Goal: Information Seeking & Learning: Learn about a topic

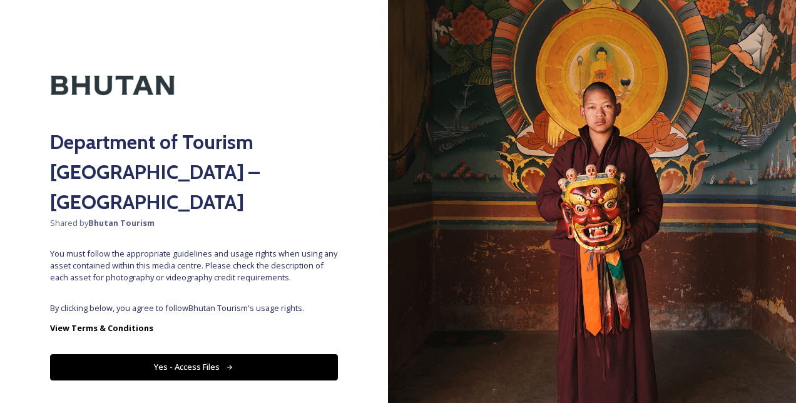
click at [255, 354] on button "Yes - Access Files" at bounding box center [194, 367] width 288 height 26
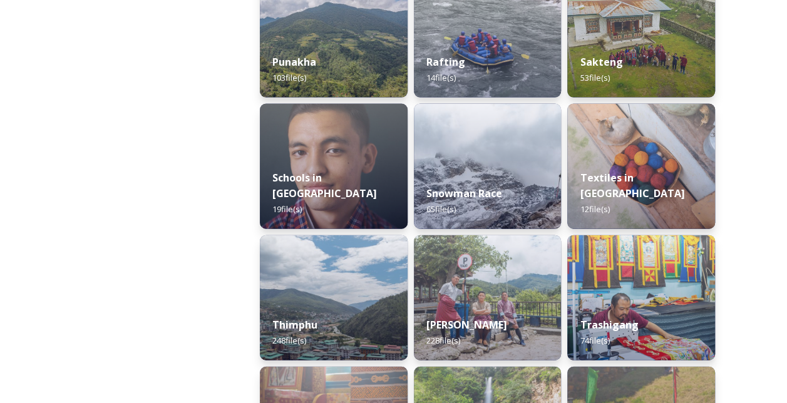
scroll to position [1286, 0]
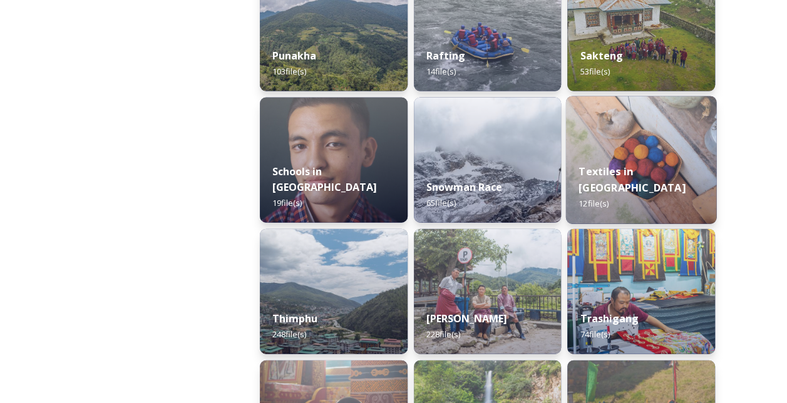
click at [627, 195] on strong "Textiles in [GEOGRAPHIC_DATA]" at bounding box center [631, 180] width 106 height 30
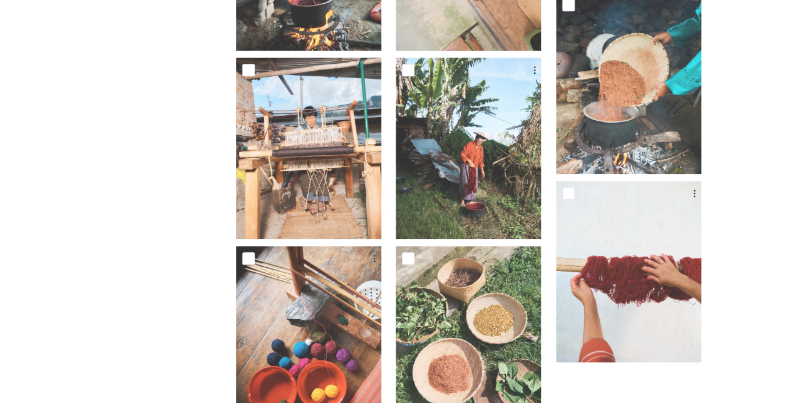
scroll to position [609, 0]
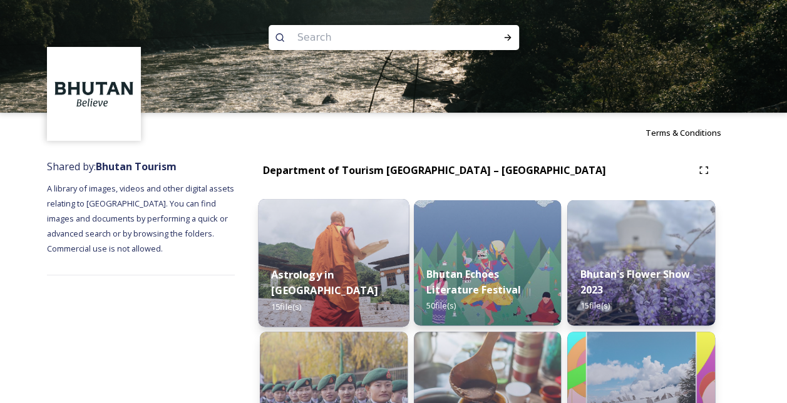
click at [369, 295] on strong "Astrology in [GEOGRAPHIC_DATA]" at bounding box center [324, 282] width 106 height 30
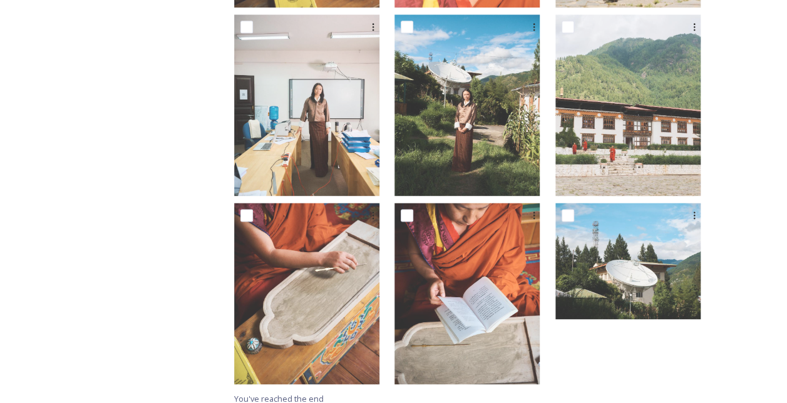
scroll to position [186, 0]
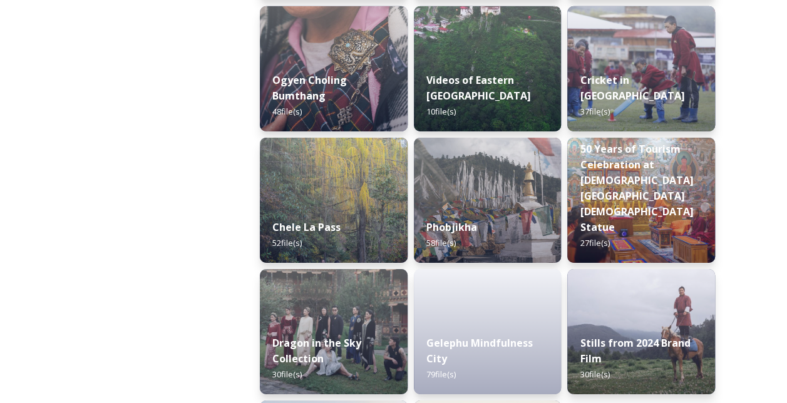
scroll to position [2167, 0]
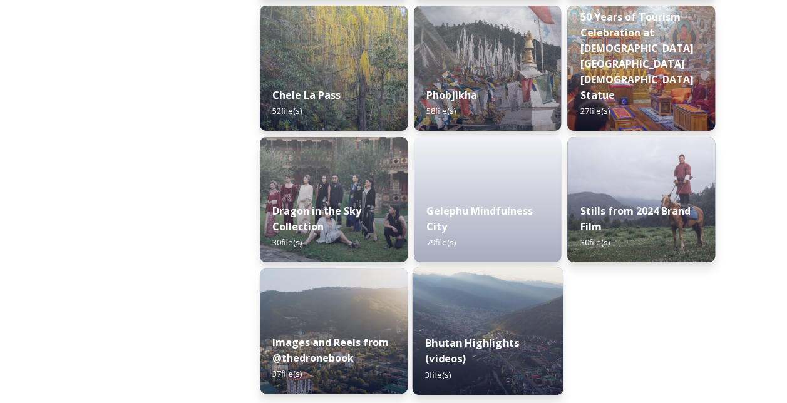
click at [467, 339] on strong "Bhutan Highlights (videos)" at bounding box center [472, 351] width 94 height 30
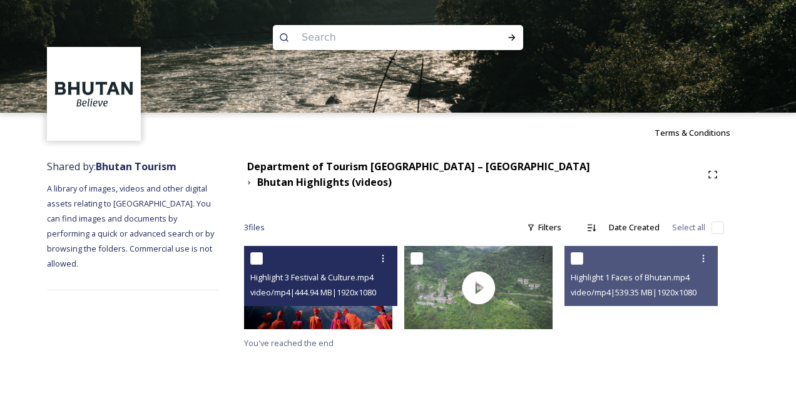
click at [342, 293] on div "Highlight 3 Festival & Culture.mp4 video/mp4 | 444.94 MB | 1920 x 1080" at bounding box center [320, 276] width 153 height 60
click at [328, 272] on span "Highlight 3 Festival & Culture.mp4" at bounding box center [311, 277] width 123 height 11
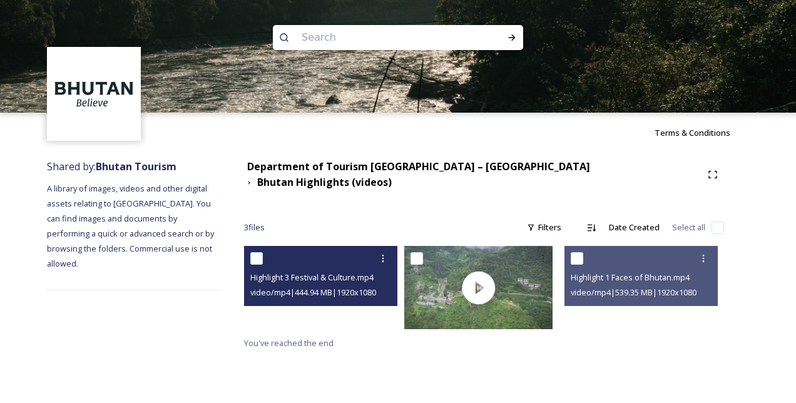
click at [340, 311] on video "Highlight 3 Festival & Culture.mp4" at bounding box center [318, 287] width 148 height 83
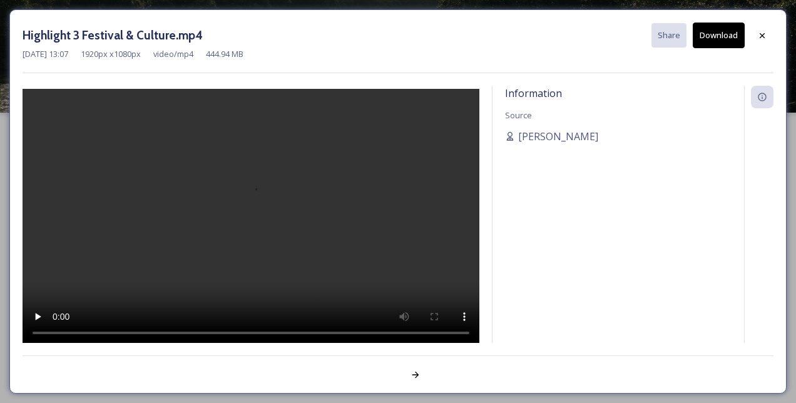
click at [340, 311] on div at bounding box center [251, 216] width 457 height 261
click at [764, 29] on div at bounding box center [762, 35] width 23 height 23
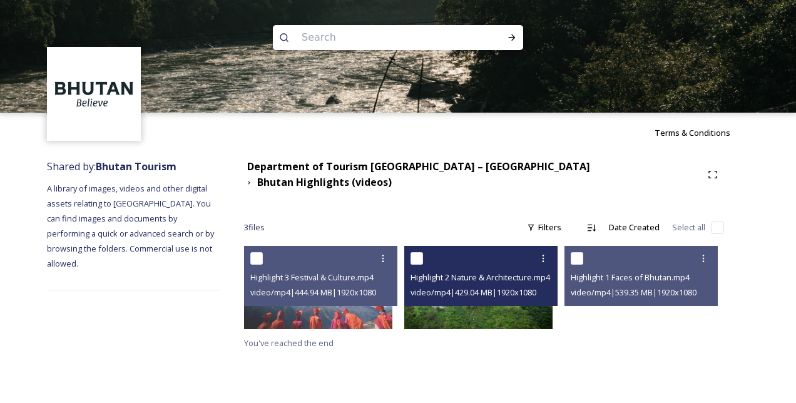
click at [506, 287] on span "video/mp4 | 429.04 MB | 1920 x 1080" at bounding box center [474, 292] width 126 height 11
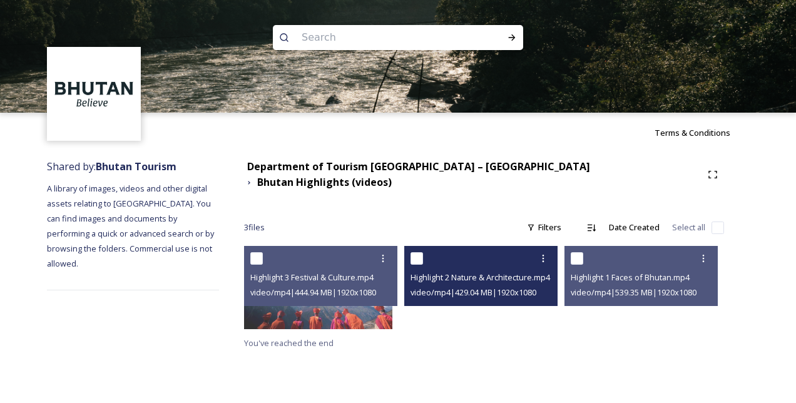
click at [500, 301] on video "Highlight 2 Nature & Architecture.mp4" at bounding box center [478, 287] width 148 height 83
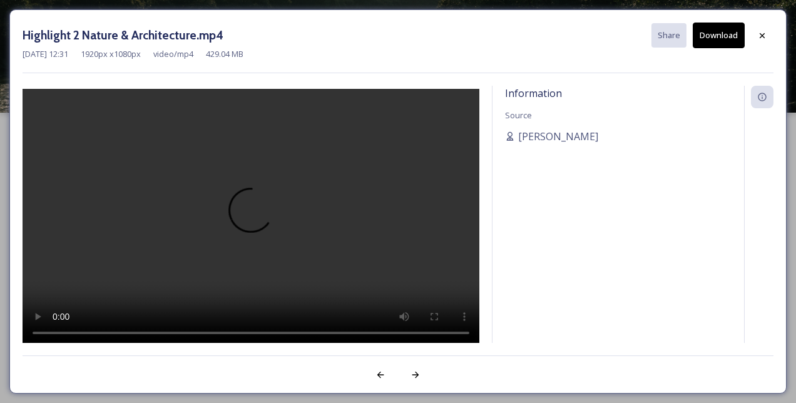
click at [500, 301] on div "Information Source [PERSON_NAME]" at bounding box center [619, 231] width 252 height 290
click at [765, 38] on icon at bounding box center [763, 36] width 10 height 10
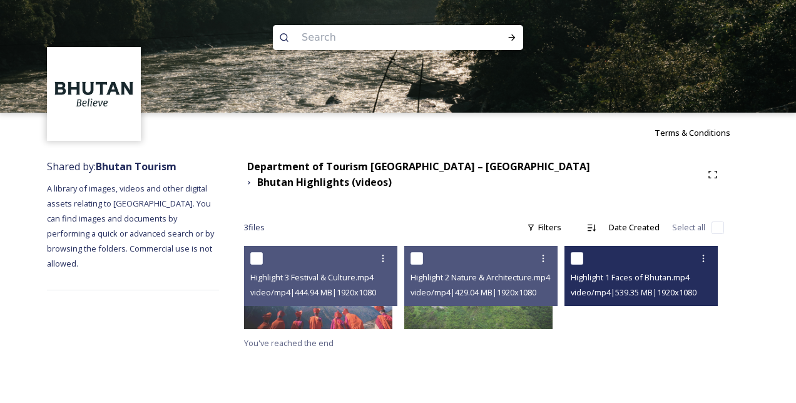
click at [644, 306] on video "Highlight 1 Faces of Bhutan.mp4" at bounding box center [639, 287] width 148 height 83
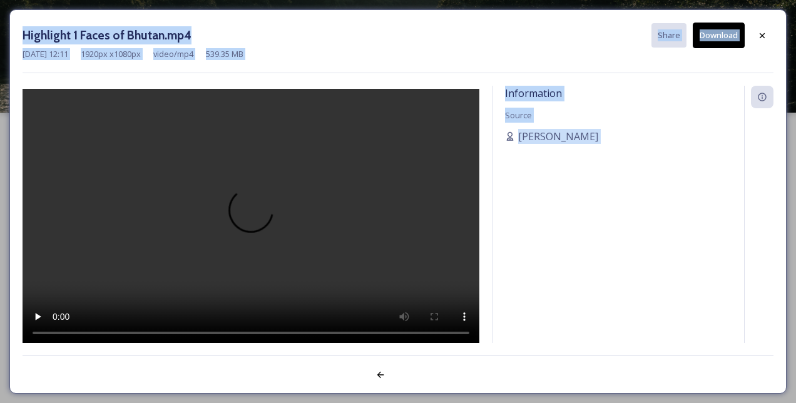
click at [644, 306] on div "Information Source [PERSON_NAME]" at bounding box center [619, 231] width 252 height 290
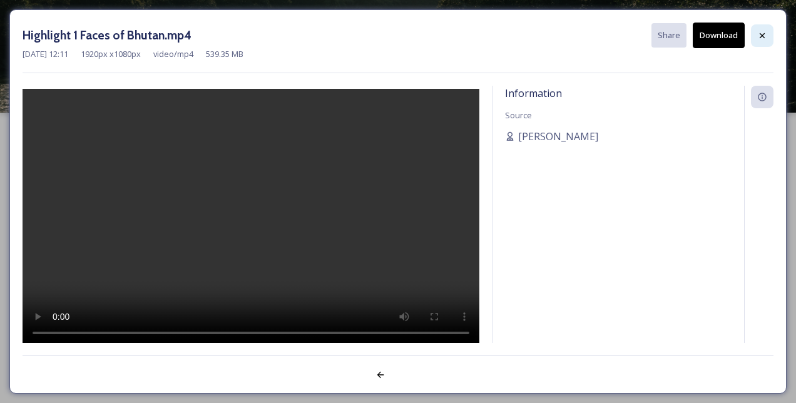
click at [764, 33] on icon at bounding box center [762, 35] width 5 height 5
